Goal: Navigation & Orientation: Find specific page/section

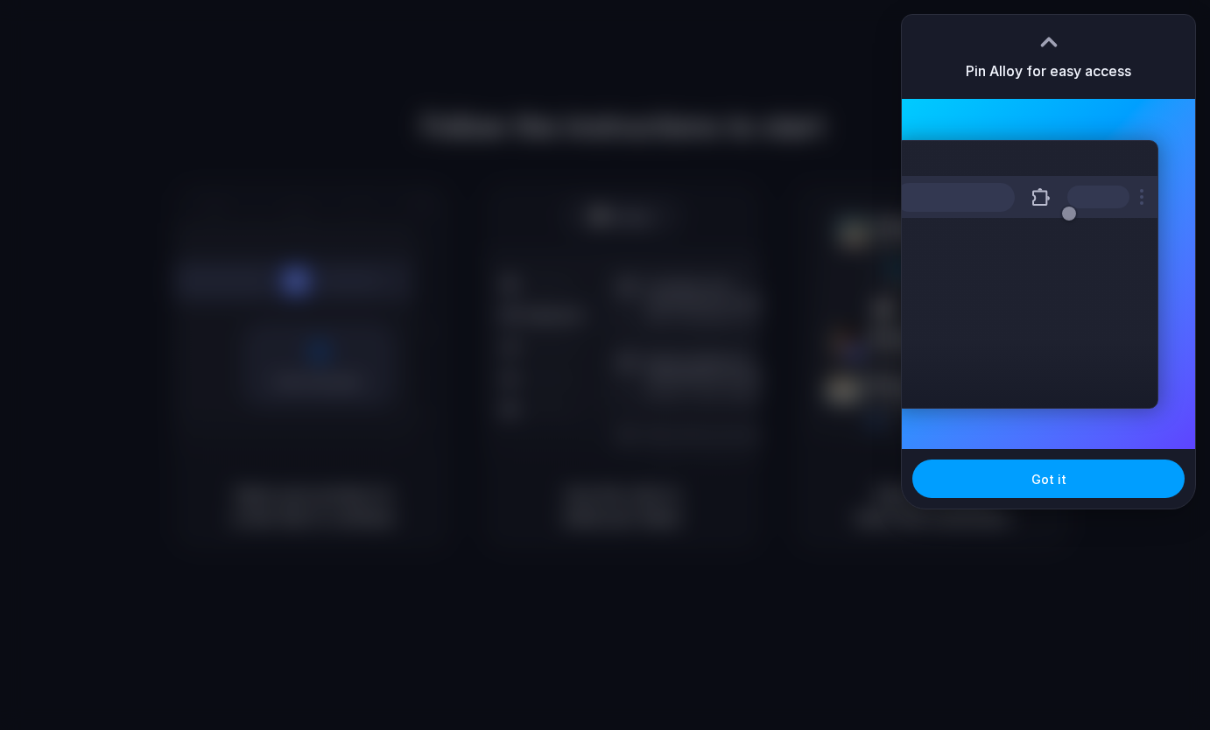
click at [1022, 476] on button "Got it" at bounding box center [1049, 479] width 272 height 39
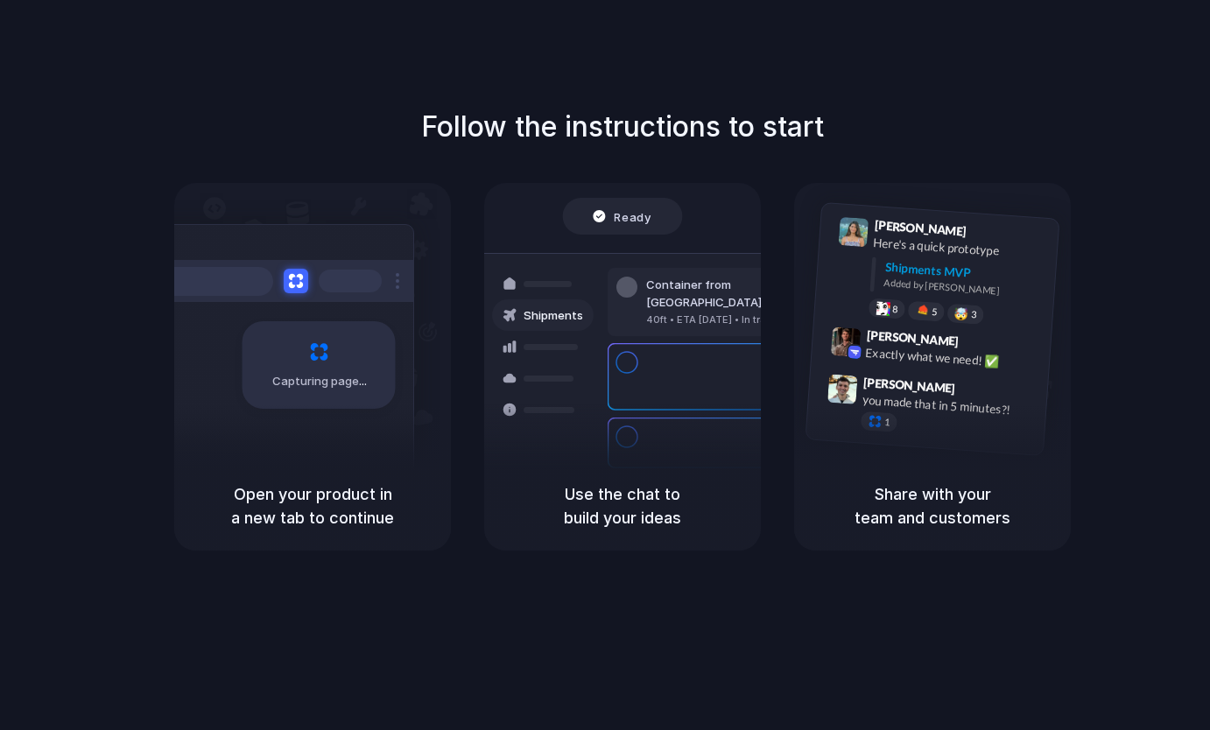
click at [1181, 62] on div "Follow the instructions to start Capturing page Open your product in a new tab …" at bounding box center [622, 382] width 1245 height 765
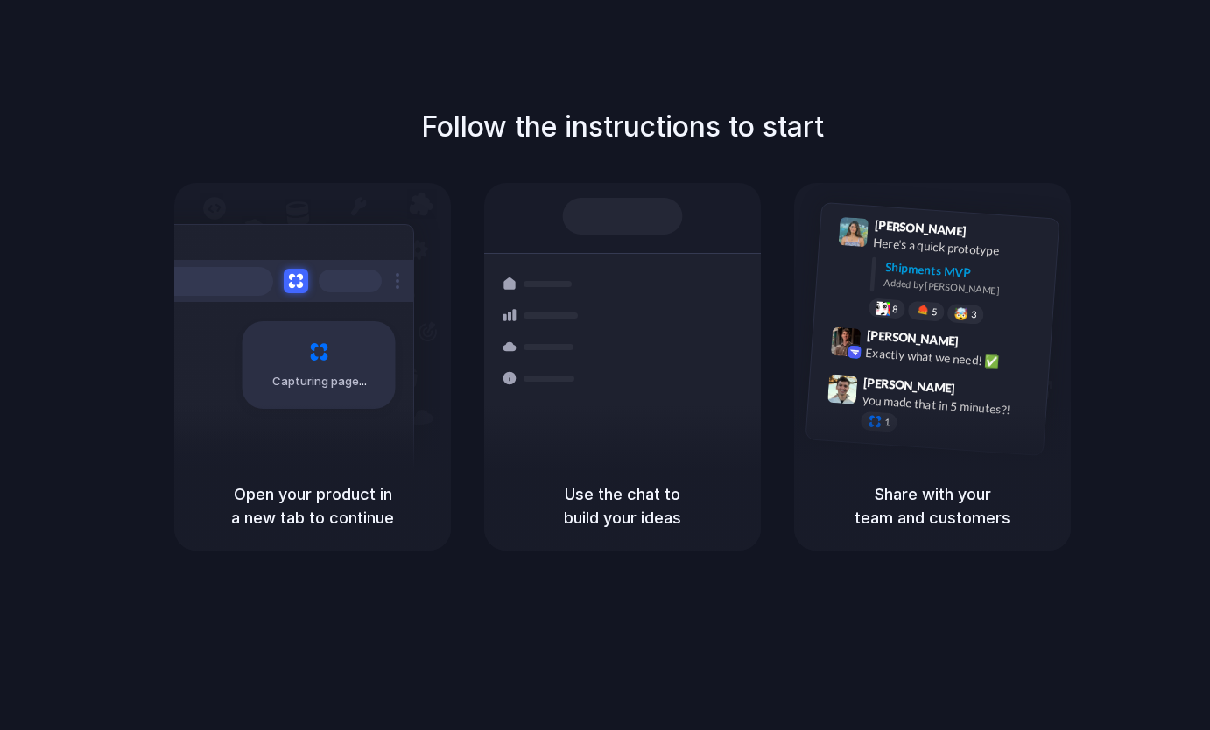
click at [1144, 36] on div "Follow the instructions to start Capturing page Open your product in a new tab …" at bounding box center [622, 382] width 1245 height 765
click at [330, 391] on div "Capturing page" at bounding box center [319, 365] width 153 height 88
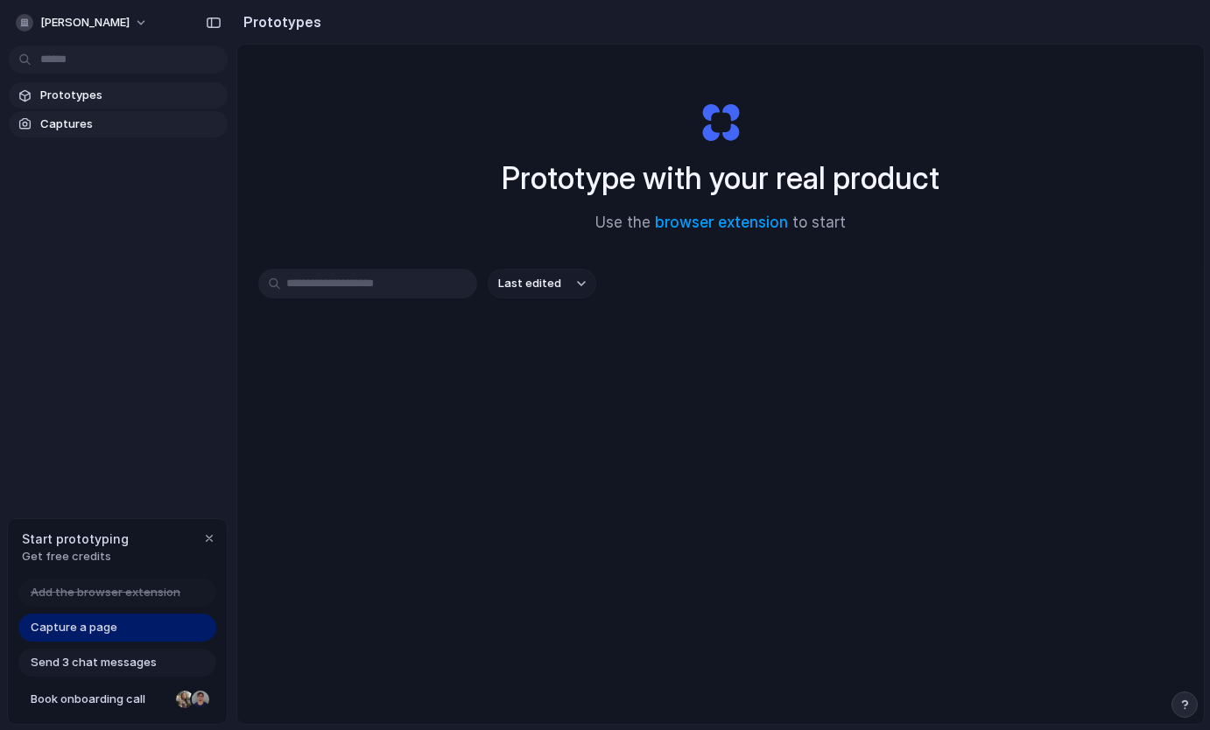
click at [87, 120] on span "Captures" at bounding box center [130, 125] width 180 height 18
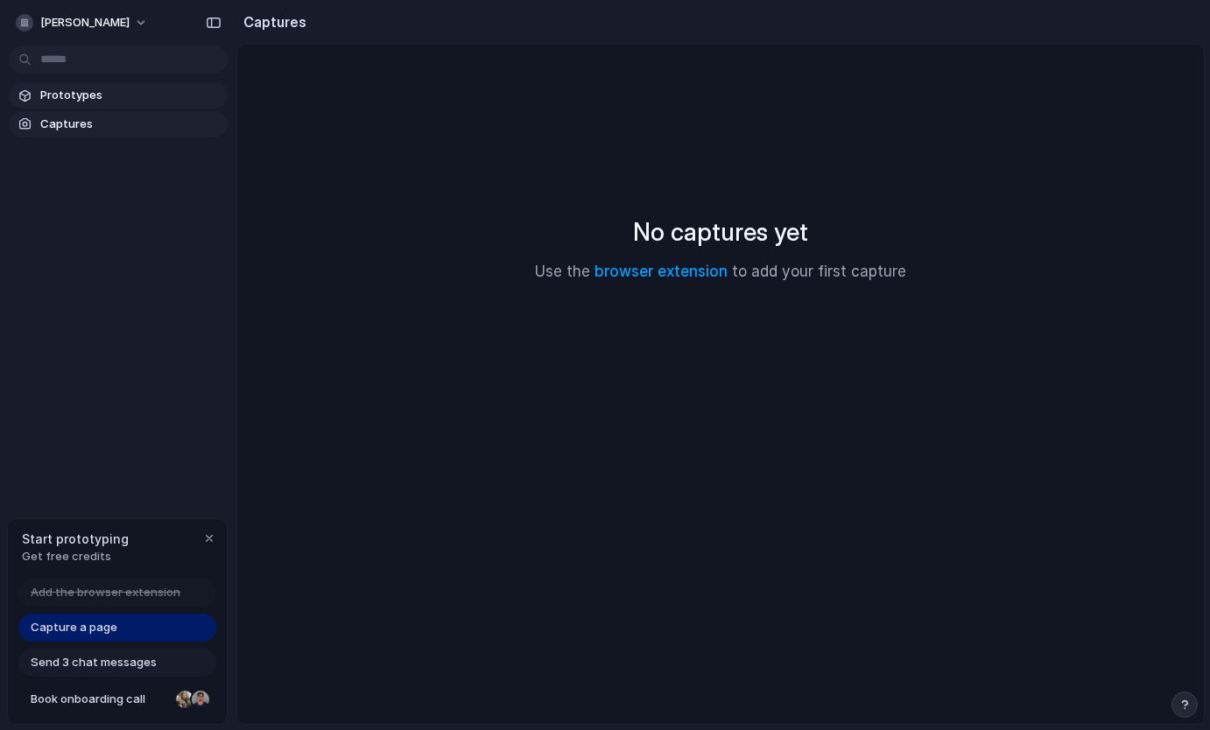
click at [88, 94] on span "Prototypes" at bounding box center [130, 96] width 180 height 18
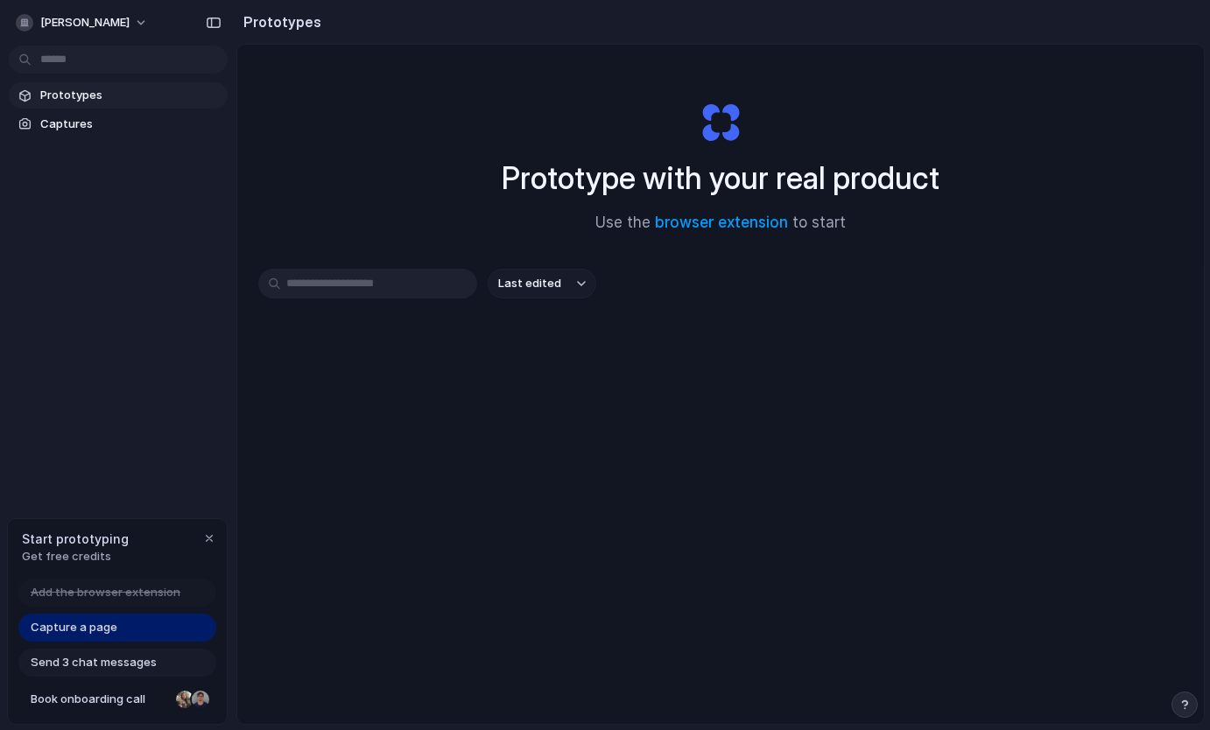
click at [552, 288] on span "Last edited" at bounding box center [529, 284] width 63 height 18
click at [428, 342] on div "Last edited Last created Alphabetical" at bounding box center [605, 365] width 1210 height 730
click at [387, 293] on input "text" at bounding box center [367, 284] width 219 height 30
click at [406, 46] on div "Prototype with your real product Use the browser extension to start Last edited" at bounding box center [720, 431] width 967 height 772
